Goal: Transaction & Acquisition: Obtain resource

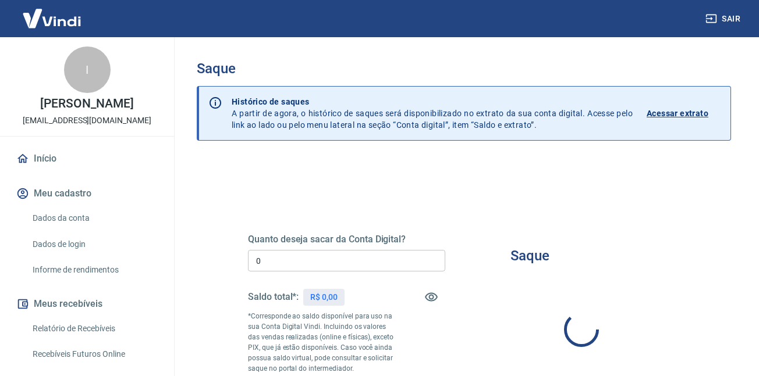
type input "R$ 0,00"
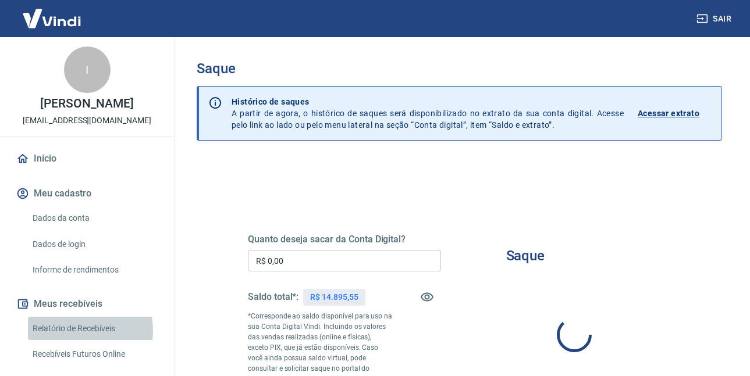
click at [75, 341] on link "Relatório de Recebíveis" at bounding box center [94, 329] width 132 height 24
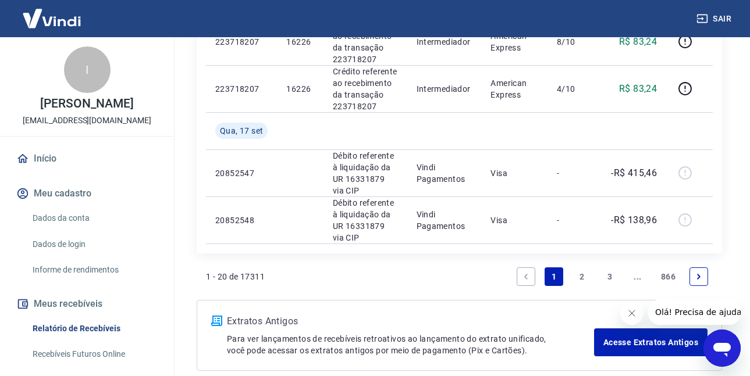
scroll to position [233, 0]
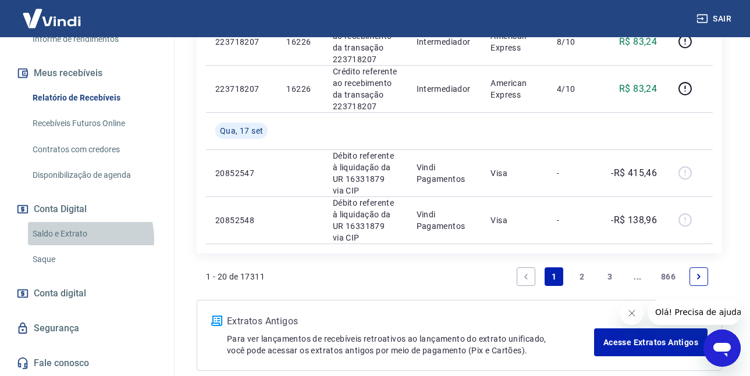
click at [81, 246] on link "Saldo e Extrato" at bounding box center [94, 234] width 132 height 24
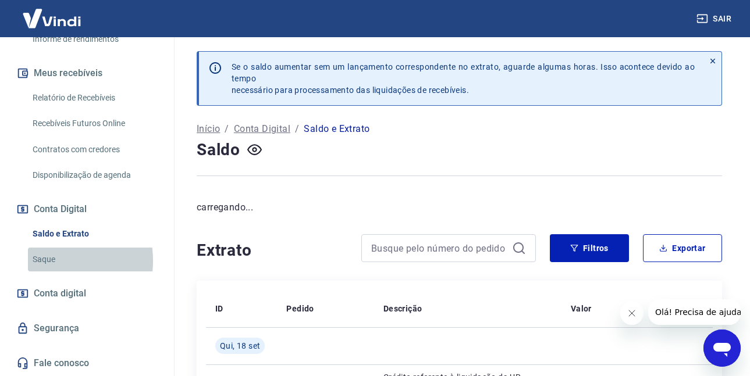
click at [48, 272] on link "Saque" at bounding box center [94, 260] width 132 height 24
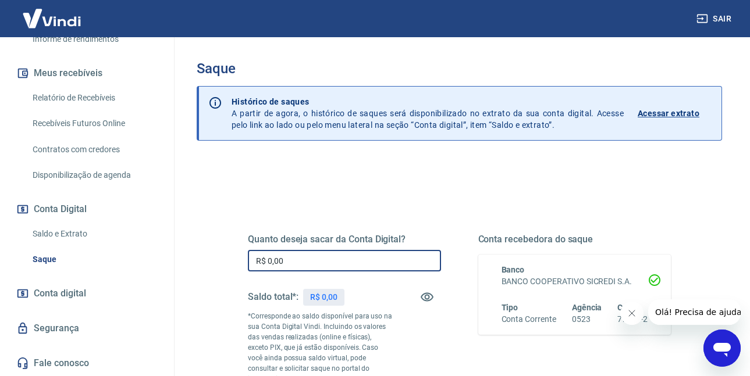
drag, startPoint x: 307, startPoint y: 262, endPoint x: 210, endPoint y: 264, distance: 97.2
click at [223, 264] on div "Quanto deseja sacar da Conta Digital? R$ 0,00 ​ Saldo total*: R$ 0,00 *Correspo…" at bounding box center [459, 328] width 479 height 291
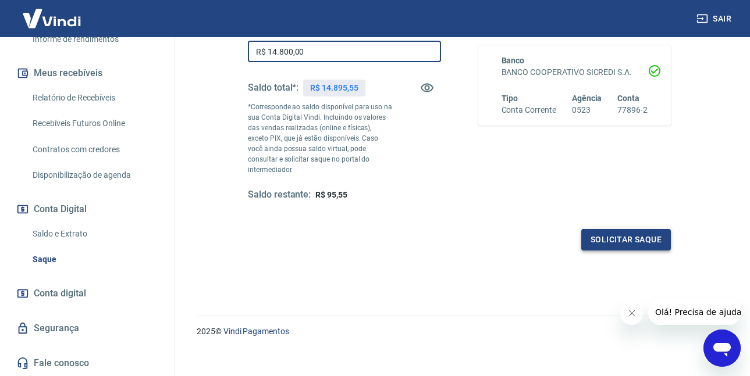
type input "R$ 14.800,00"
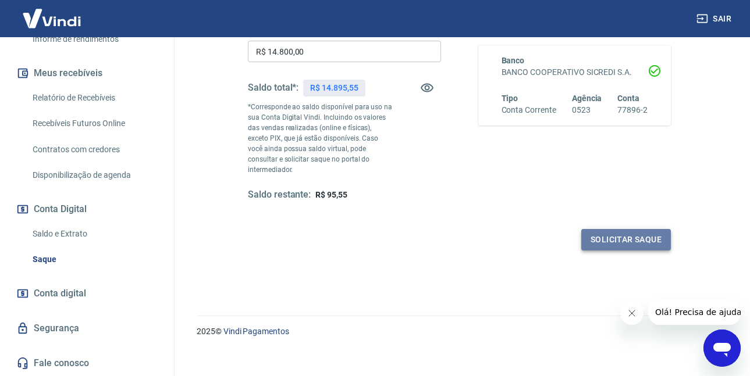
click at [625, 229] on button "Solicitar saque" at bounding box center [626, 240] width 90 height 22
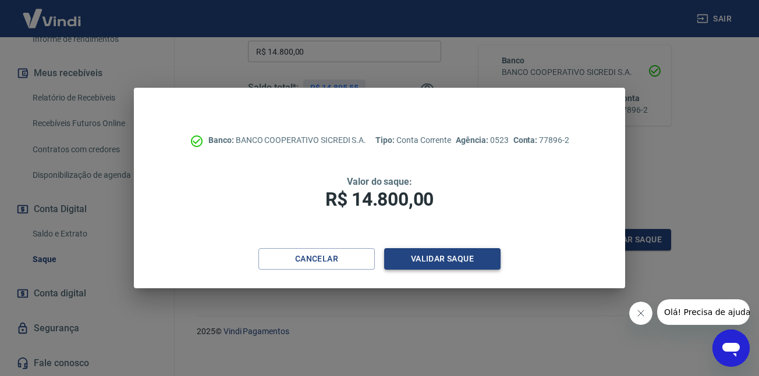
click at [429, 262] on button "Validar saque" at bounding box center [442, 259] width 116 height 22
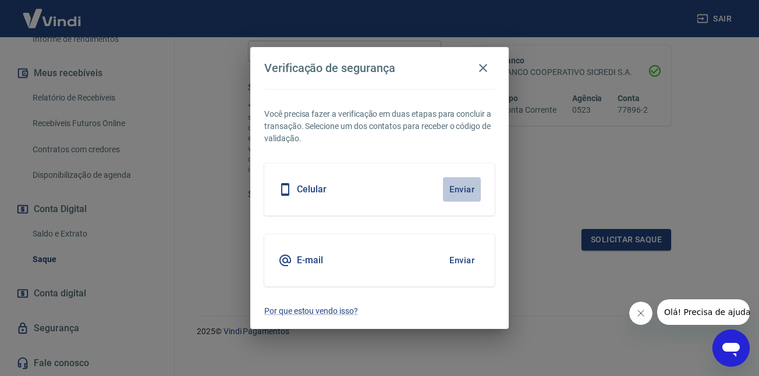
click at [467, 185] on button "Enviar" at bounding box center [462, 189] width 38 height 24
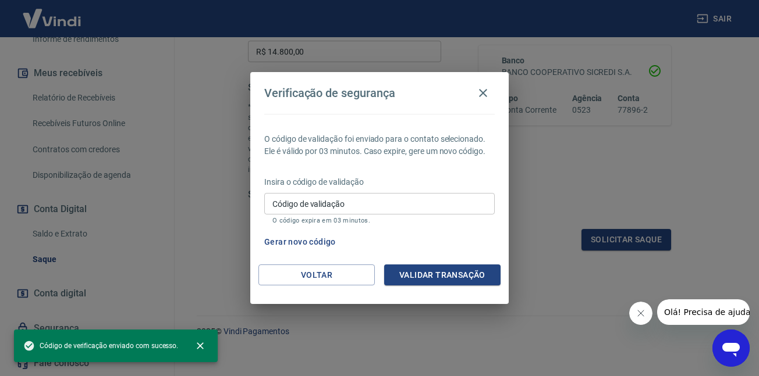
click at [449, 190] on div "Insira o código de validação Código de validação Código de validação O código e…" at bounding box center [379, 201] width 230 height 51
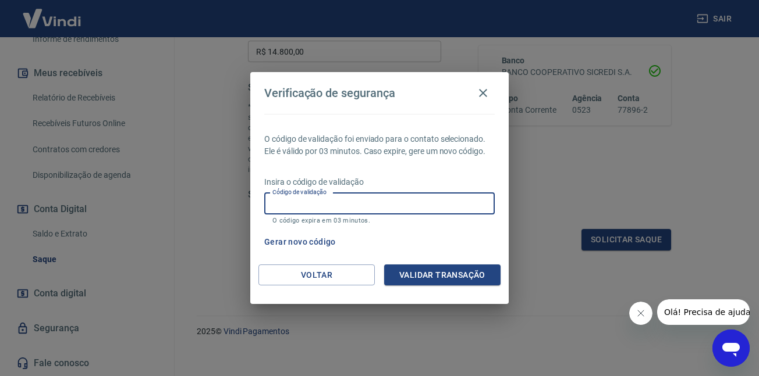
click at [424, 193] on input "Código de validação" at bounding box center [379, 204] width 230 height 22
type input "613329"
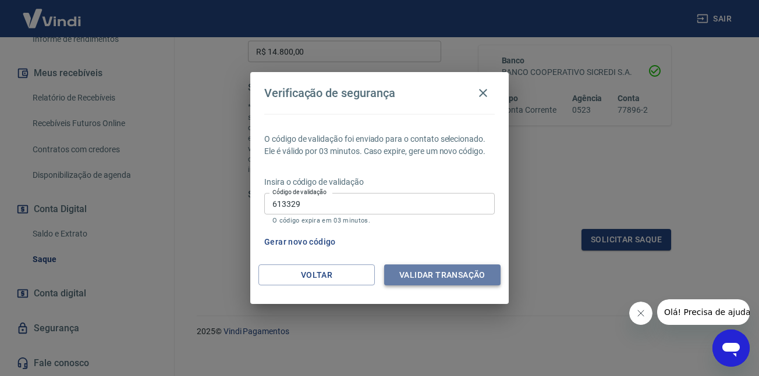
click at [448, 277] on button "Validar transação" at bounding box center [442, 276] width 116 height 22
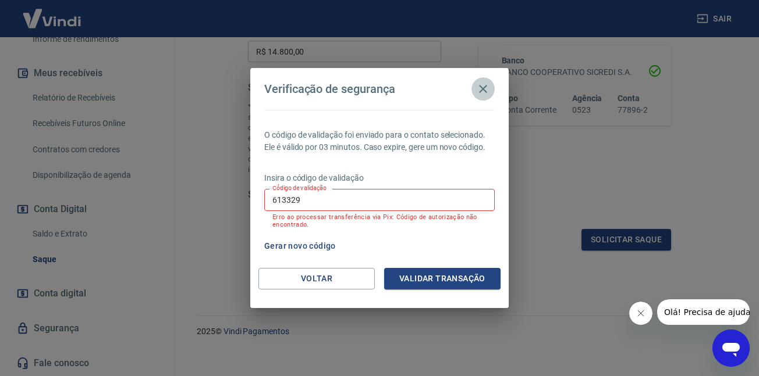
click at [476, 91] on icon "button" at bounding box center [483, 89] width 14 height 14
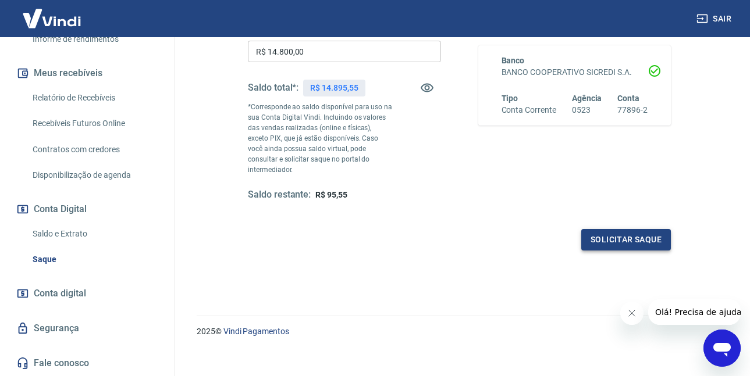
click at [609, 230] on button "Solicitar saque" at bounding box center [626, 240] width 90 height 22
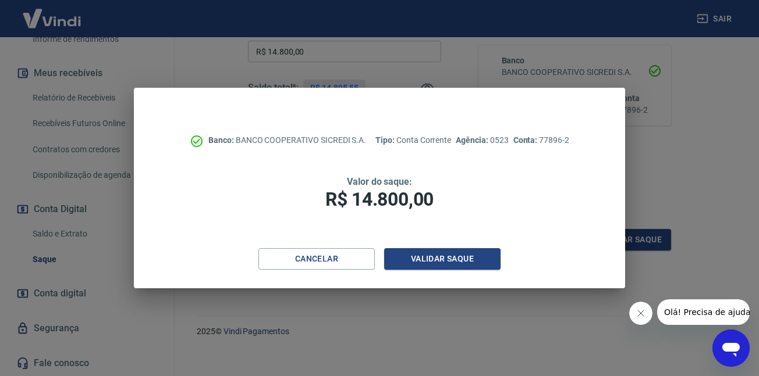
click at [442, 279] on div "Cancelar Validar saque" at bounding box center [379, 268] width 491 height 40
click at [451, 268] on button "Validar saque" at bounding box center [442, 259] width 116 height 22
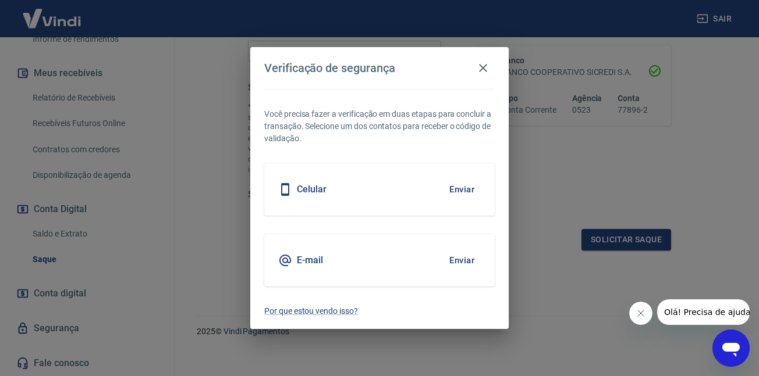
click at [460, 192] on button "Enviar" at bounding box center [462, 189] width 38 height 24
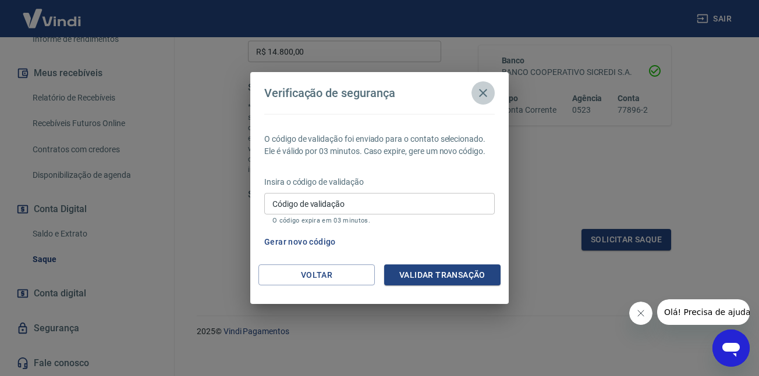
click at [482, 91] on icon "button" at bounding box center [483, 93] width 14 height 14
